Goal: Task Accomplishment & Management: Complete application form

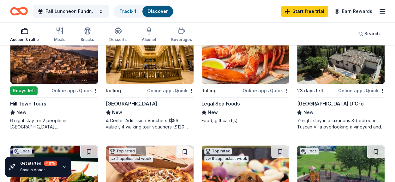
scroll to position [326, 0]
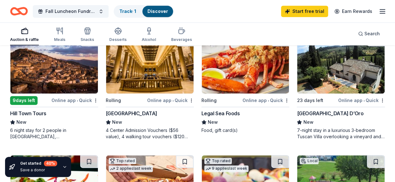
click at [146, 85] on img at bounding box center [149, 64] width 87 height 60
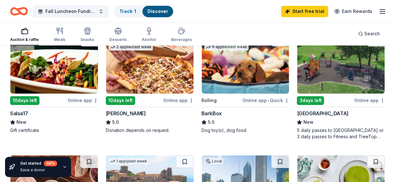
scroll to position [449, 0]
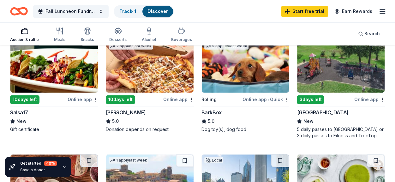
click at [59, 84] on img at bounding box center [53, 63] width 87 height 60
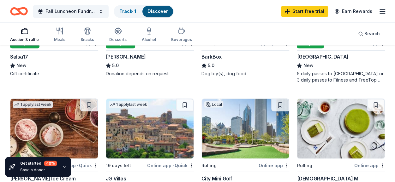
scroll to position [564, 0]
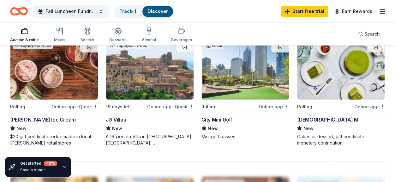
click at [310, 120] on div "Lady M" at bounding box center [327, 120] width 61 height 8
click at [155, 98] on img at bounding box center [149, 70] width 87 height 60
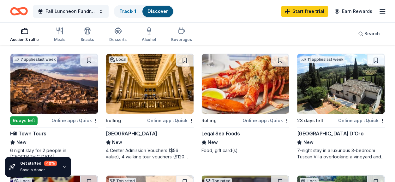
scroll to position [305, 0]
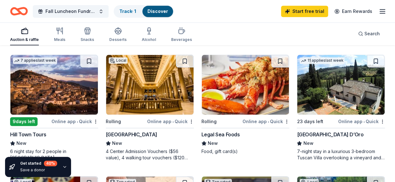
click at [221, 134] on div "Legal Sea Foods" at bounding box center [220, 135] width 39 height 8
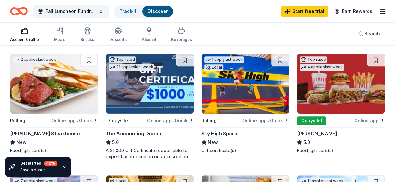
scroll to position [167, 0]
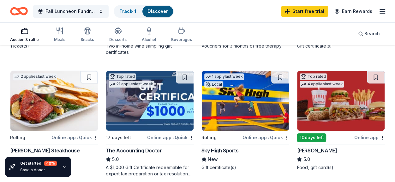
click at [230, 116] on img at bounding box center [245, 101] width 87 height 60
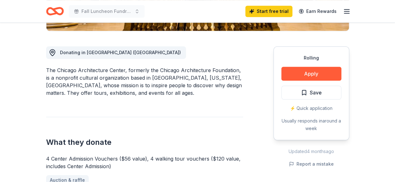
scroll to position [164, 0]
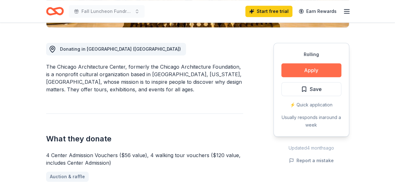
click at [316, 69] on button "Apply" at bounding box center [311, 70] width 60 height 14
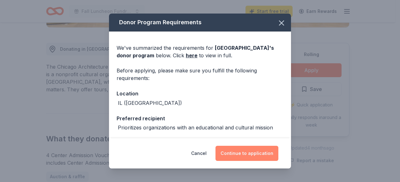
click at [259, 155] on button "Continue to application" at bounding box center [246, 153] width 63 height 15
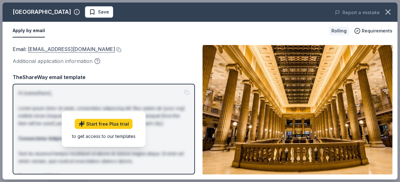
click at [41, 50] on link "donationrequests@architecture.org" at bounding box center [71, 49] width 87 height 8
click at [116, 34] on div "Apply by email" at bounding box center [168, 30] width 311 height 13
click at [116, 50] on button at bounding box center [118, 49] width 6 height 5
click at [390, 11] on icon "button" at bounding box center [387, 12] width 9 height 9
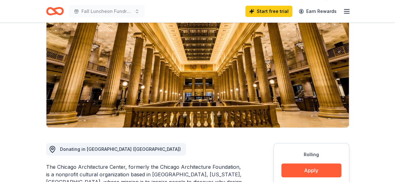
scroll to position [6, 0]
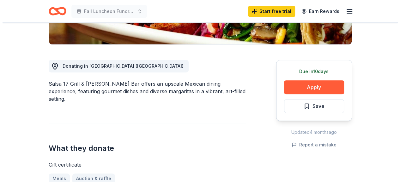
scroll to position [174, 0]
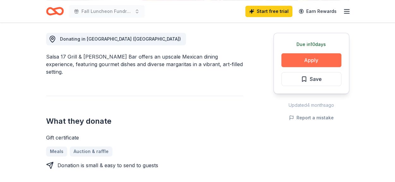
click at [306, 60] on button "Apply" at bounding box center [311, 60] width 60 height 14
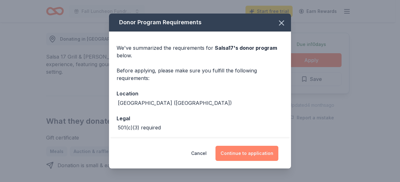
click at [255, 157] on button "Continue to application" at bounding box center [246, 153] width 63 height 15
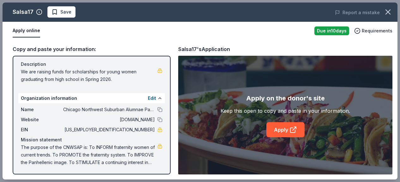
scroll to position [0, 0]
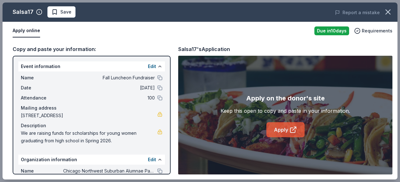
click at [295, 130] on icon at bounding box center [292, 130] width 5 height 5
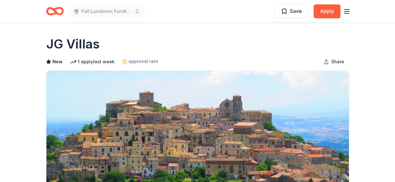
click at [393, 0] on html "Fall Luncheon Fundraiser Save Apply Due [DATE] Share JG Villas New 1 apply last…" at bounding box center [197, 91] width 395 height 182
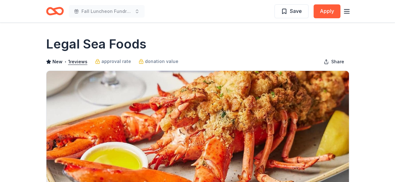
click at [395, 0] on html "Fall Luncheon Fundraiser Save Apply Rolling Share Legal Sea Foods New • 1 revie…" at bounding box center [197, 91] width 395 height 182
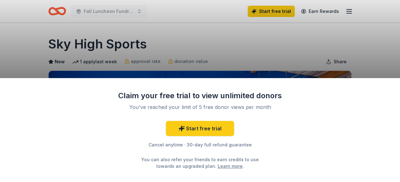
click at [227, 60] on div "Claim your free trial to view unlimited donors You've reached your limit of 5 f…" at bounding box center [200, 91] width 400 height 182
click at [177, 41] on div "Claim your free trial to view unlimited donors You've reached your limit of 5 f…" at bounding box center [200, 91] width 400 height 182
